Goal: Task Accomplishment & Management: Use online tool/utility

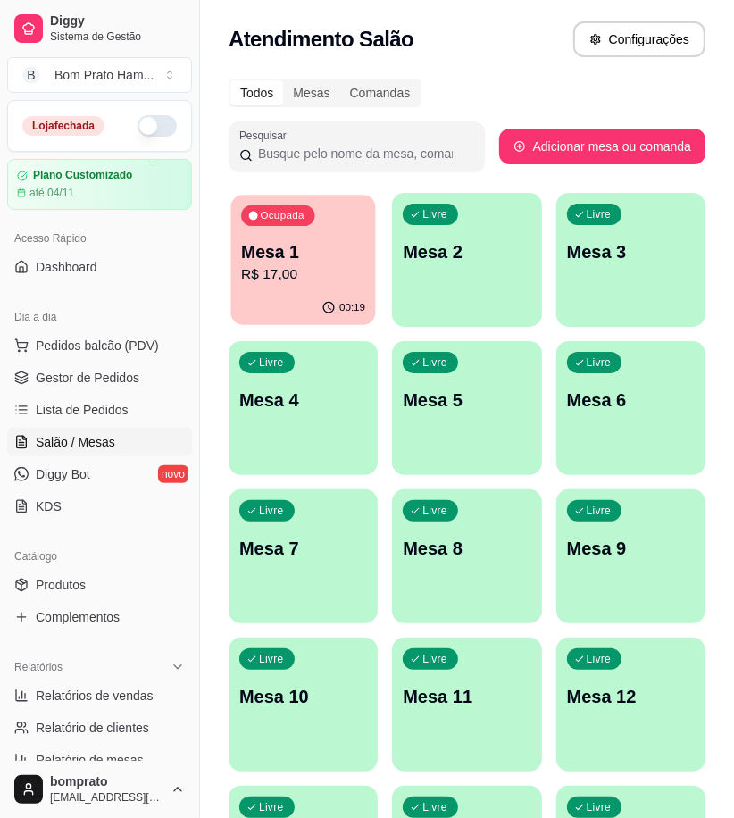
click at [289, 279] on p "R$ 17,00" at bounding box center [303, 274] width 124 height 21
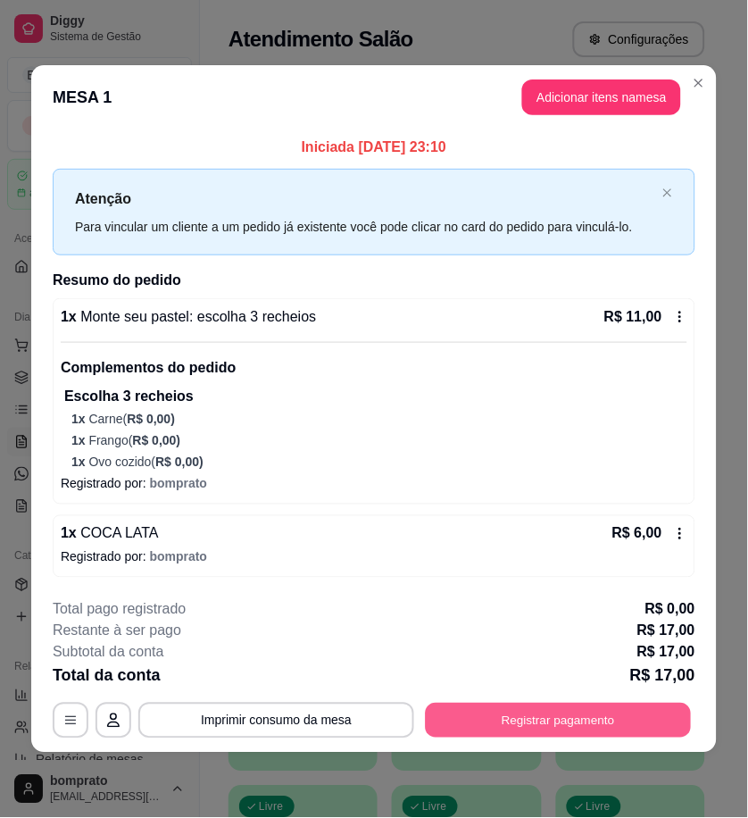
click at [670, 734] on button "Registrar pagamento" at bounding box center [559, 721] width 266 height 35
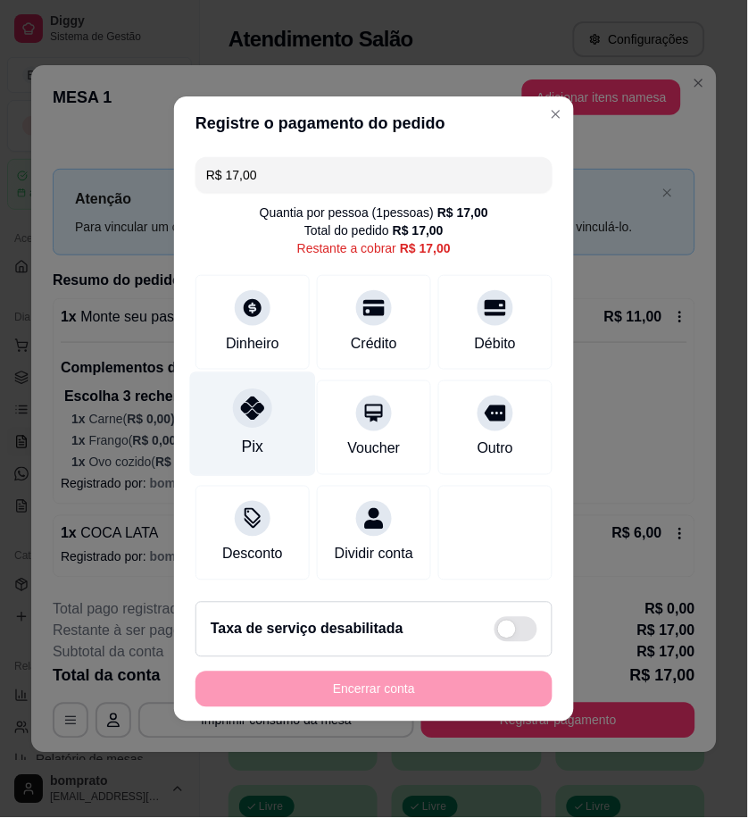
click at [261, 444] on div "Pix" at bounding box center [253, 424] width 126 height 104
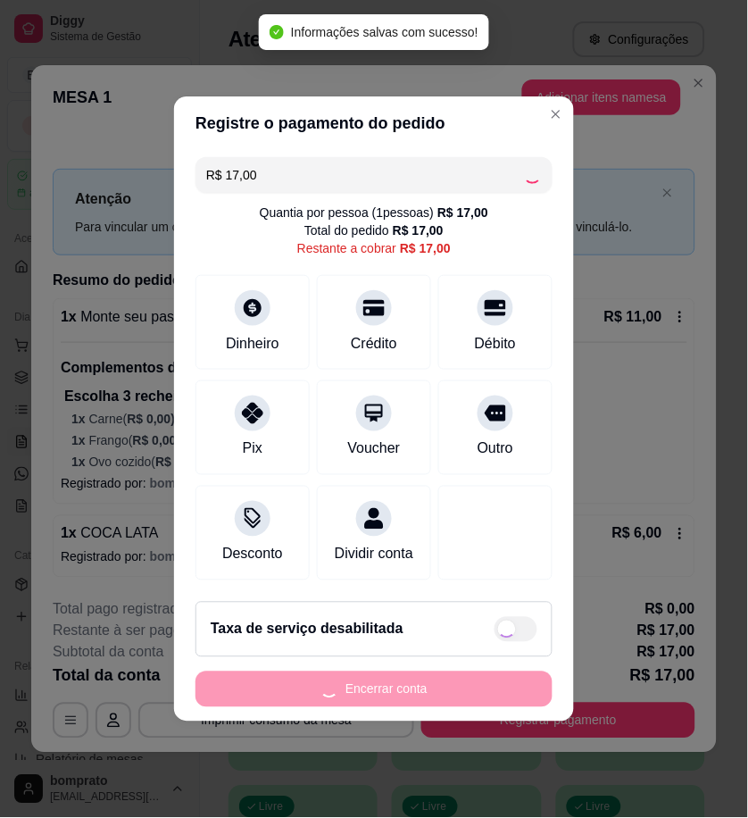
type input "R$ 0,00"
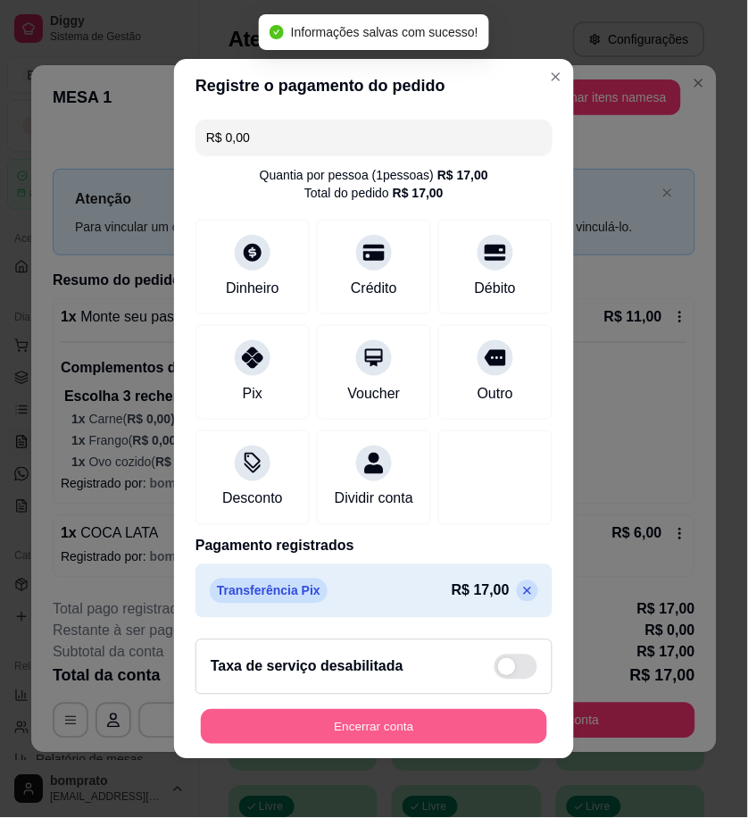
click at [478, 743] on button "Encerrar conta" at bounding box center [374, 727] width 346 height 35
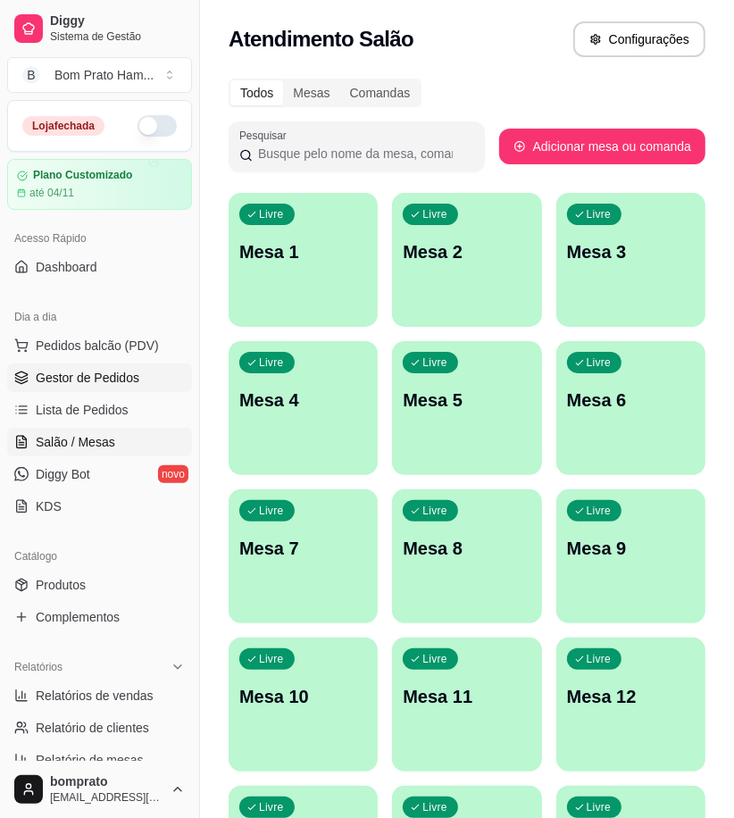
click at [135, 381] on span "Gestor de Pedidos" at bounding box center [88, 378] width 104 height 18
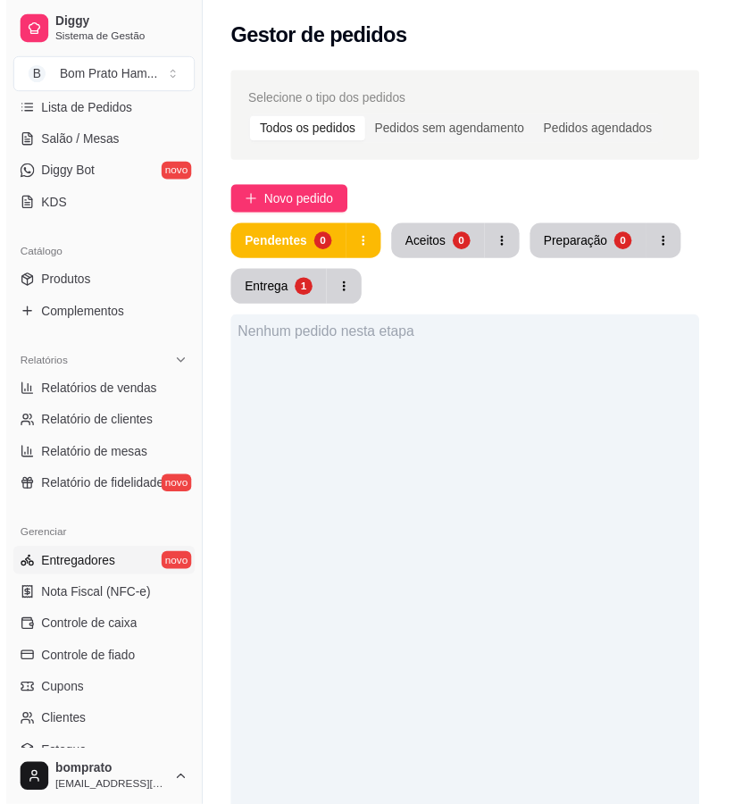
scroll to position [396, 0]
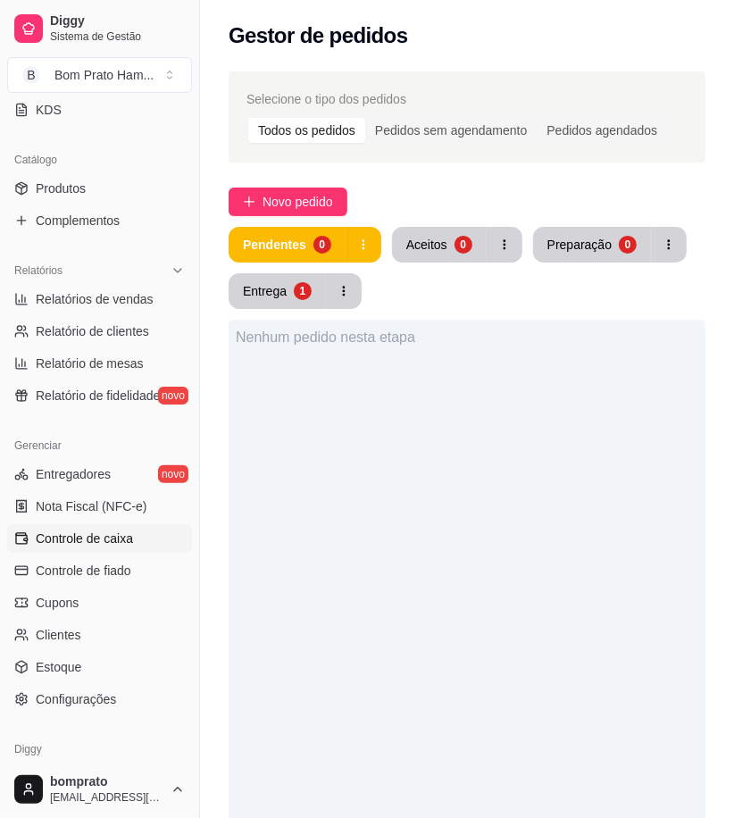
click at [131, 545] on link "Controle de caixa" at bounding box center [99, 538] width 185 height 29
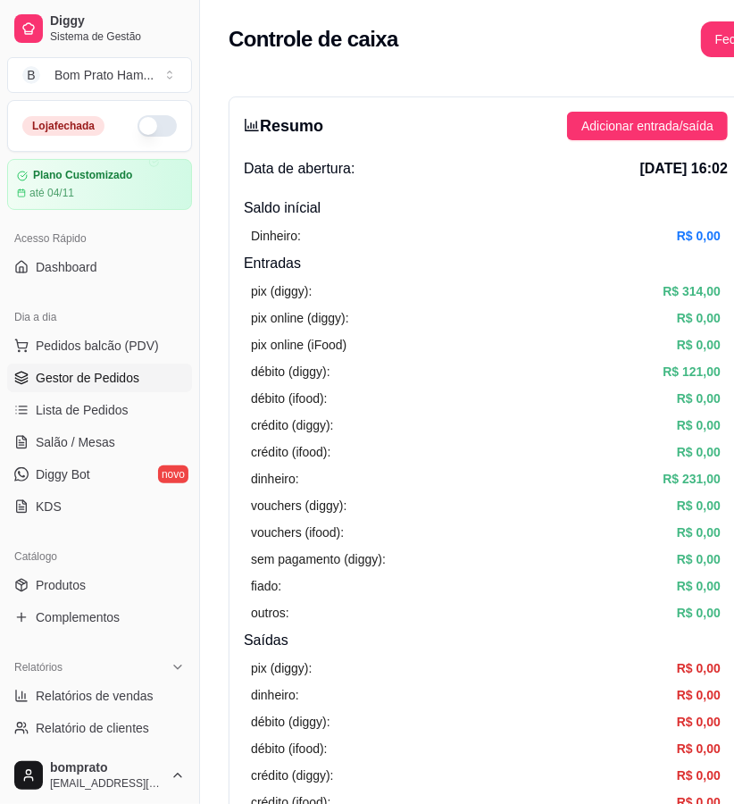
click at [104, 377] on span "Gestor de Pedidos" at bounding box center [88, 378] width 104 height 18
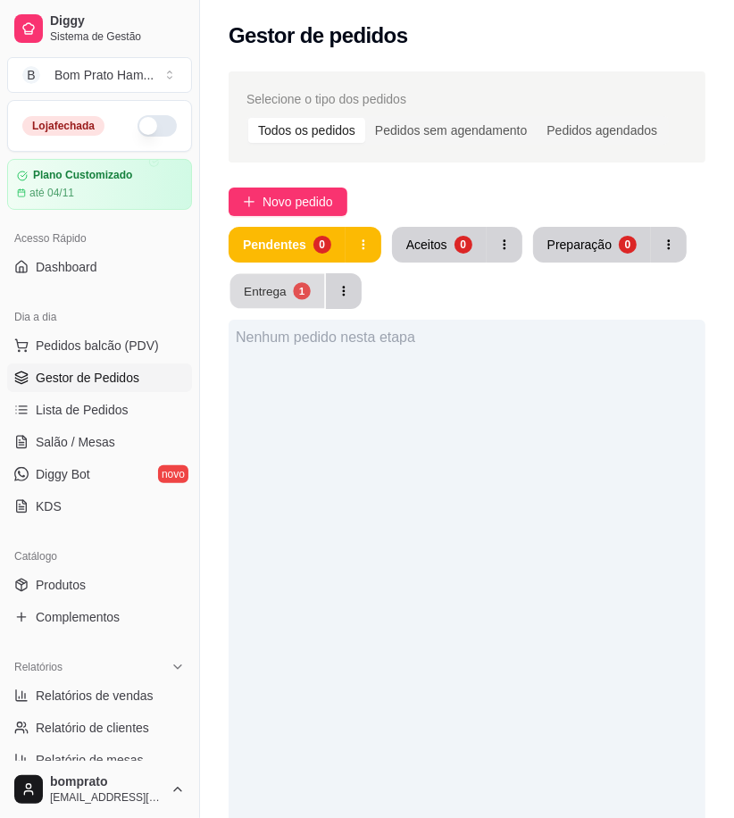
click at [261, 307] on button "Entrega 1" at bounding box center [277, 291] width 95 height 35
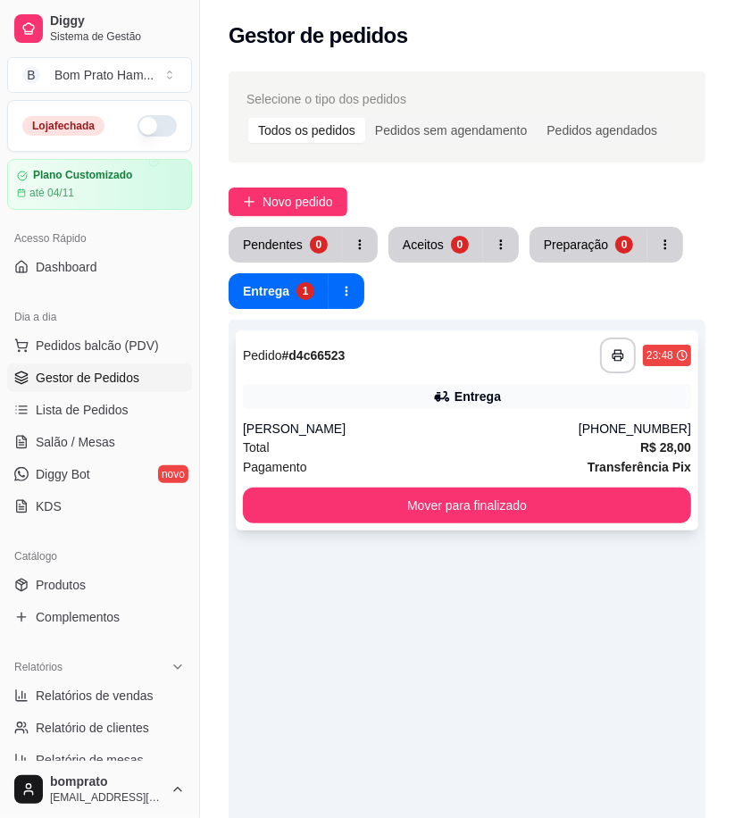
click at [496, 477] on div "**********" at bounding box center [467, 430] width 462 height 200
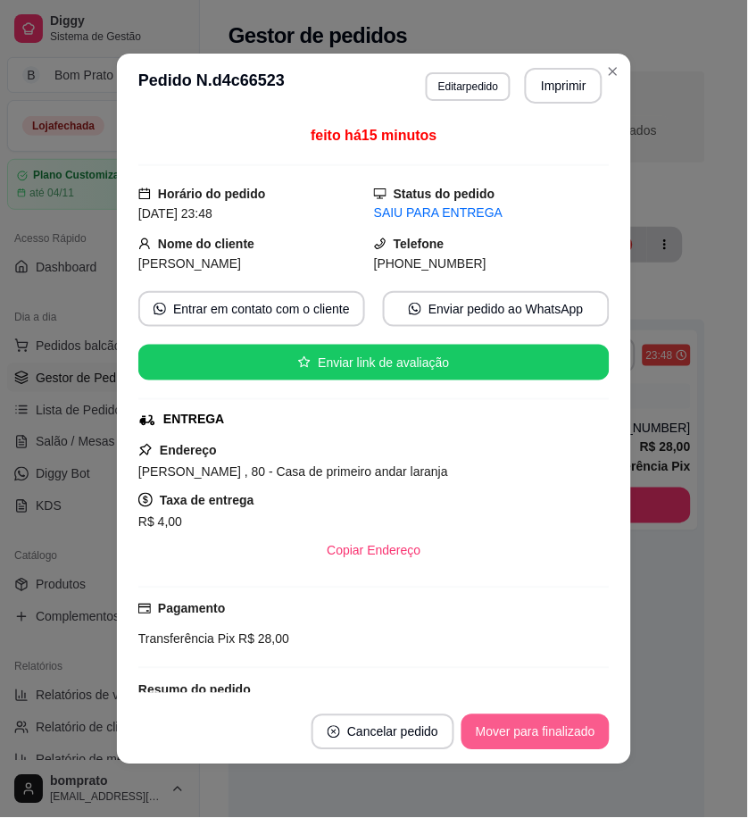
click at [572, 733] on button "Mover para finalizado" at bounding box center [536, 732] width 148 height 36
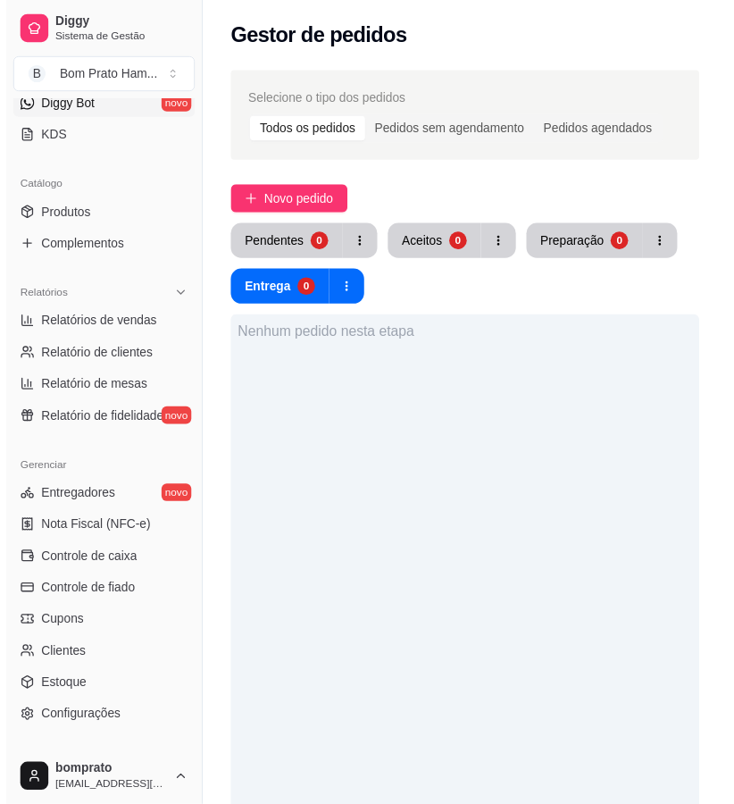
scroll to position [396, 0]
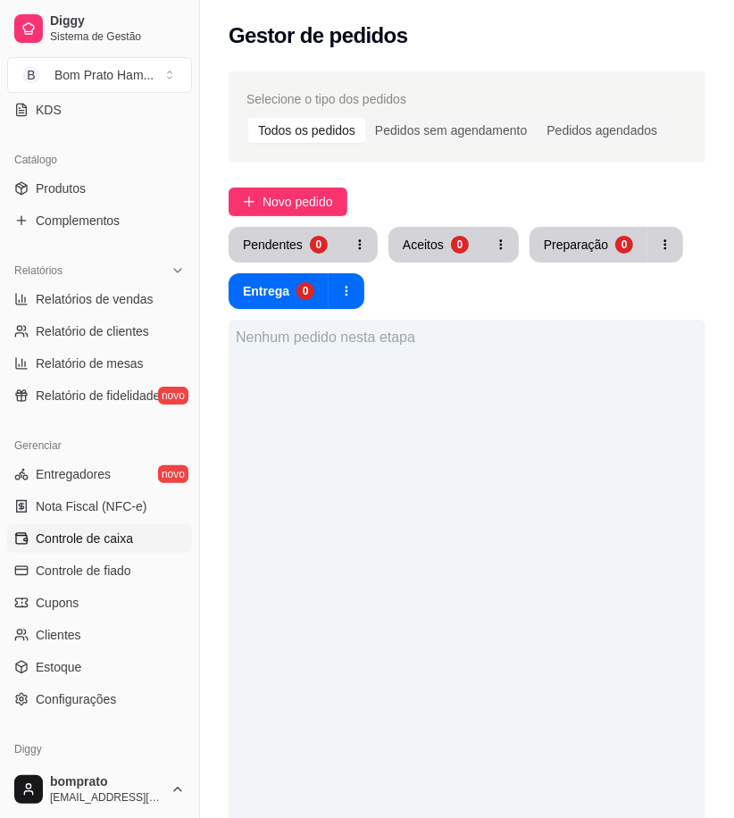
click at [143, 545] on link "Controle de caixa" at bounding box center [99, 538] width 185 height 29
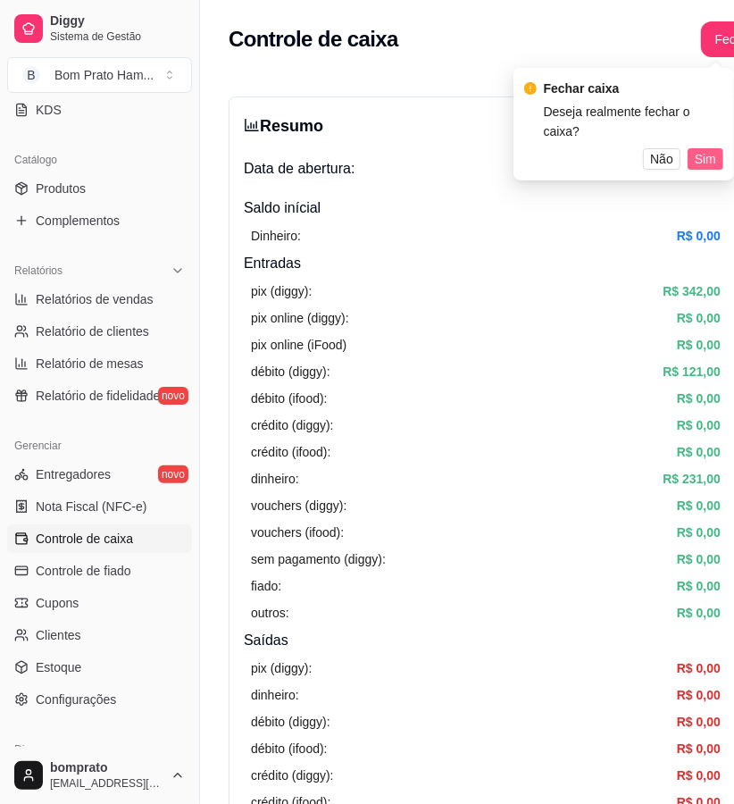
click at [706, 149] on span "Sim" at bounding box center [705, 159] width 21 height 20
